Goal: Complete application form

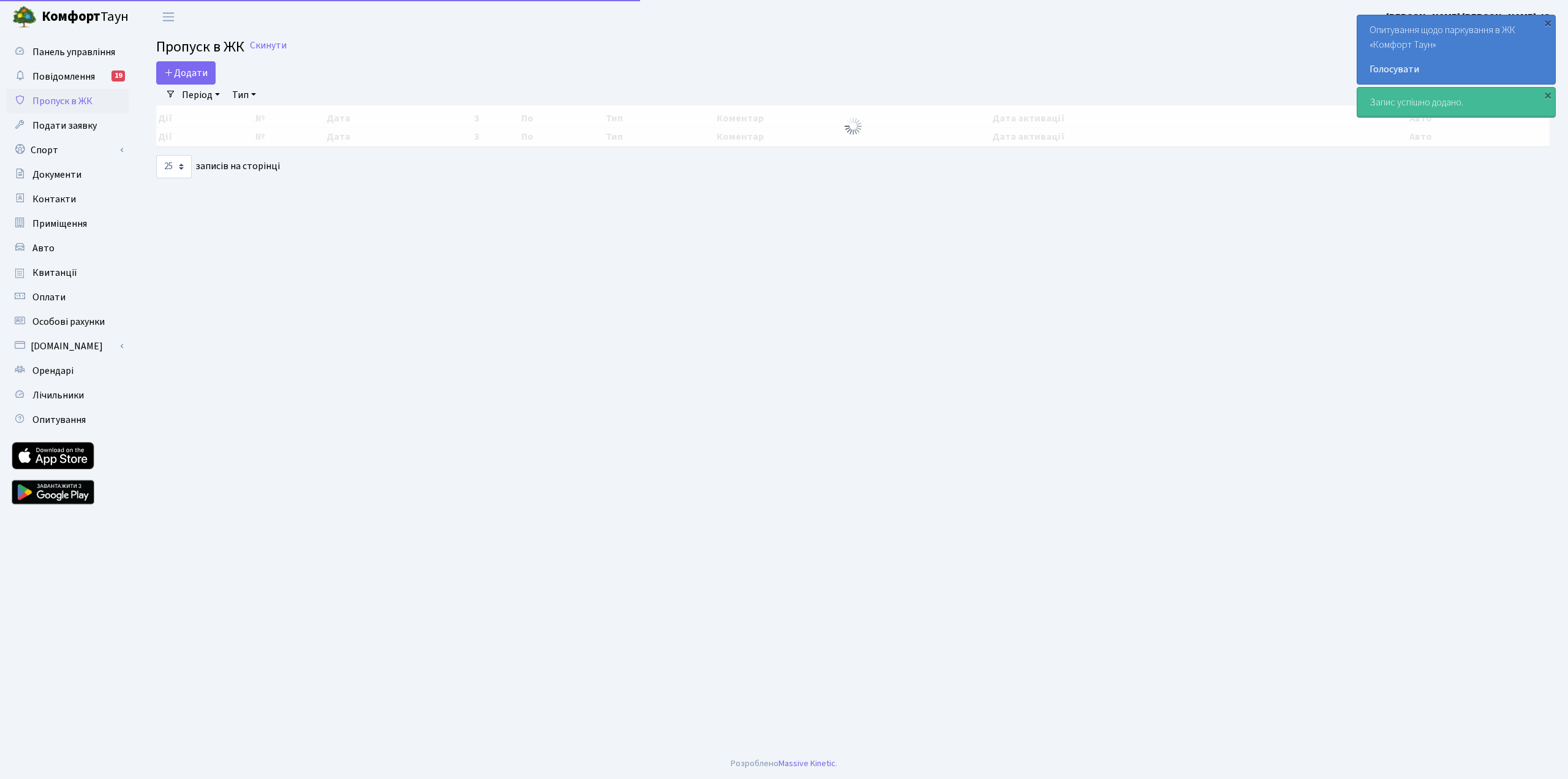
select select "25"
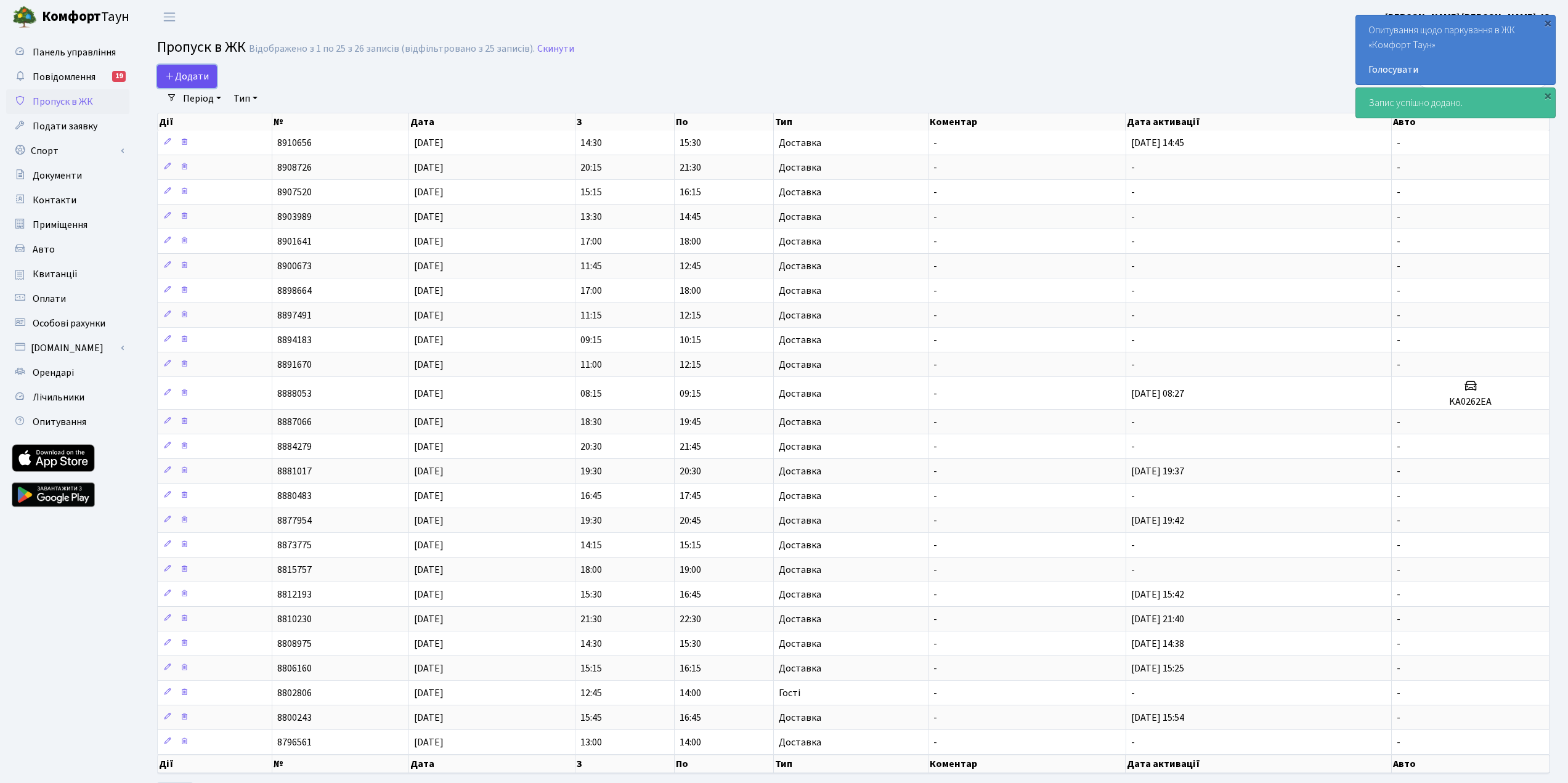
click at [194, 76] on span "Додати" at bounding box center [187, 77] width 44 height 14
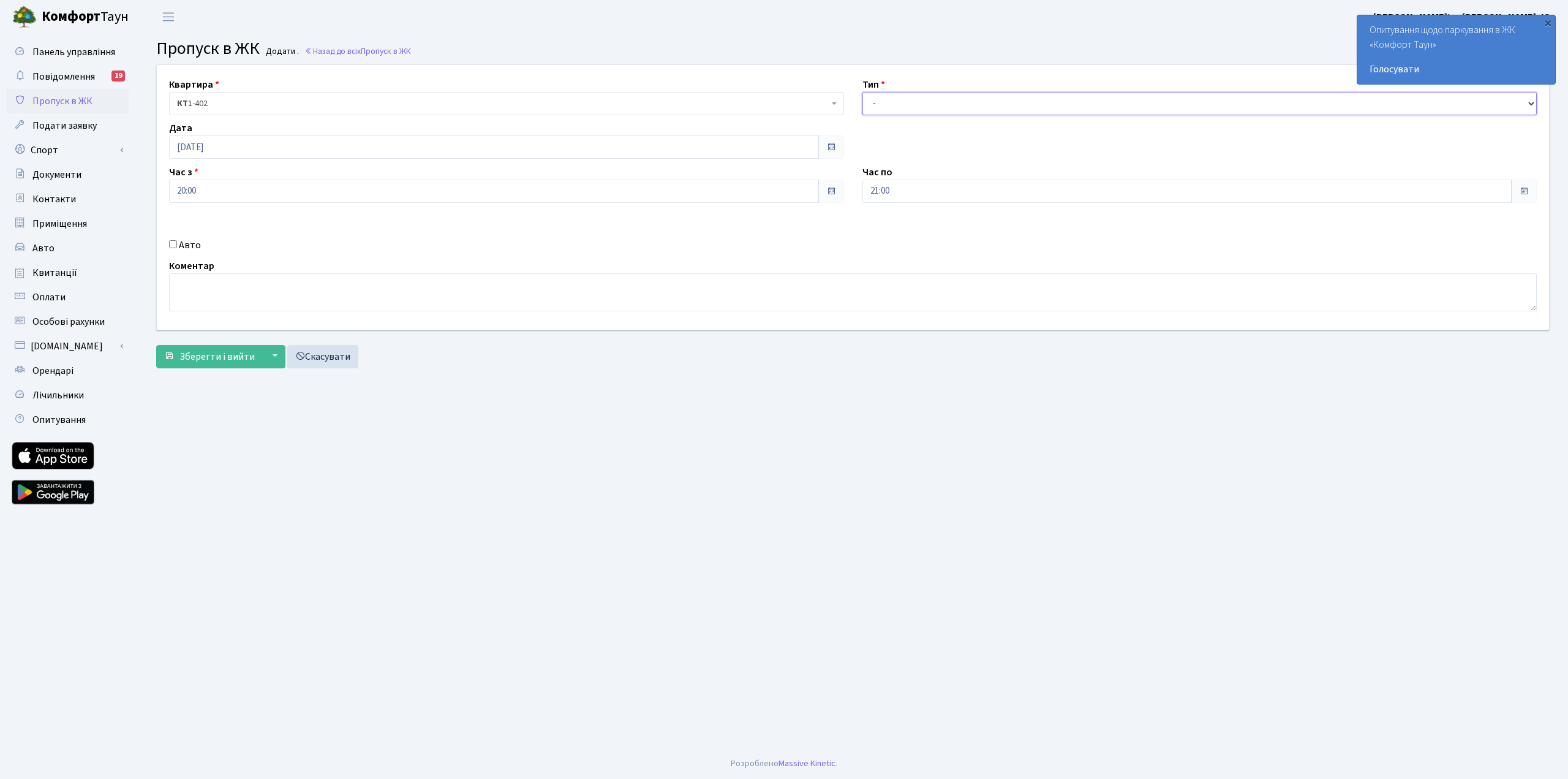
click at [885, 109] on select "- Доставка Таксі Гості Сервіс" at bounding box center [1200, 103] width 675 height 23
select select "1"
click at [862, 92] on select "- Доставка Таксі Гості Сервіс" at bounding box center [1200, 103] width 675 height 23
click at [220, 353] on span "Зберегти і вийти" at bounding box center [217, 356] width 75 height 14
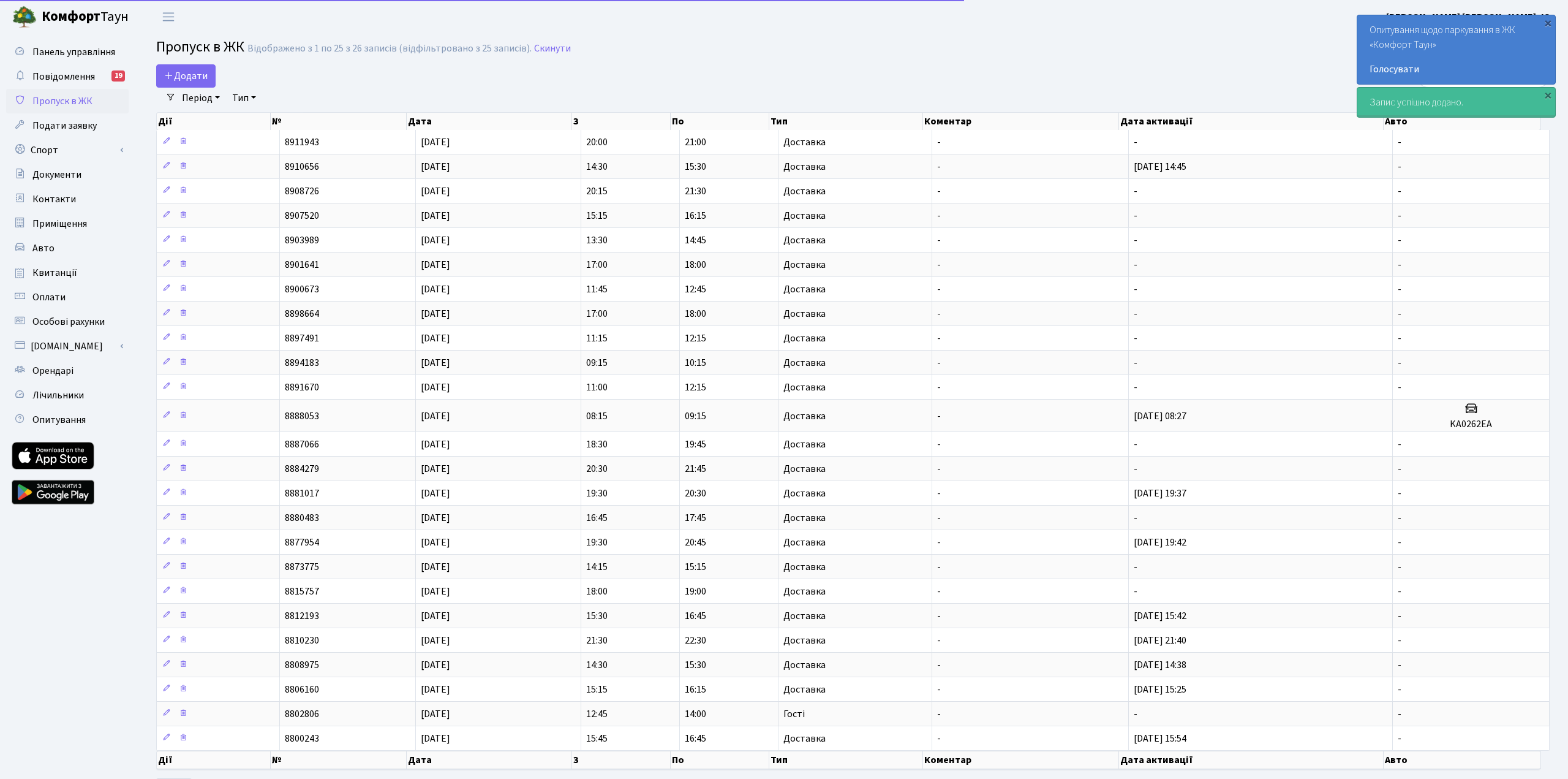
select select "25"
